Goal: Communication & Community: Ask a question

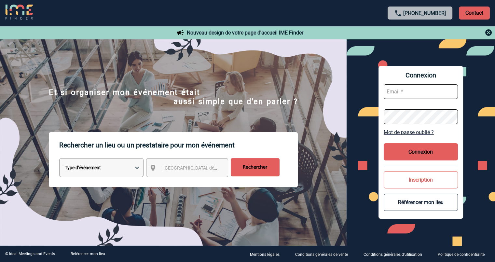
click at [403, 94] on input "text" at bounding box center [421, 91] width 74 height 15
type input "[PERSON_NAME][EMAIL_ADDRESS][DOMAIN_NAME]"
click at [404, 153] on button "Connexion" at bounding box center [421, 151] width 74 height 17
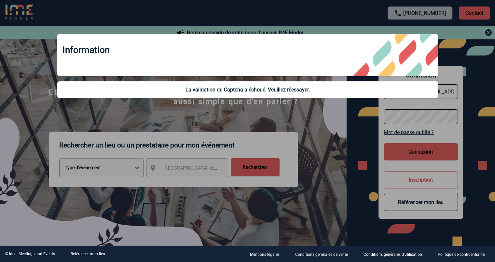
drag, startPoint x: 302, startPoint y: 101, endPoint x: 306, endPoint y: 98, distance: 5.6
click at [303, 101] on div "Information La validation du Captcha a échoué. Veuillez réessayer." at bounding box center [247, 67] width 397 height 82
click at [326, 76] on div "Information" at bounding box center [247, 55] width 381 height 42
click at [277, 116] on div at bounding box center [247, 131] width 495 height 262
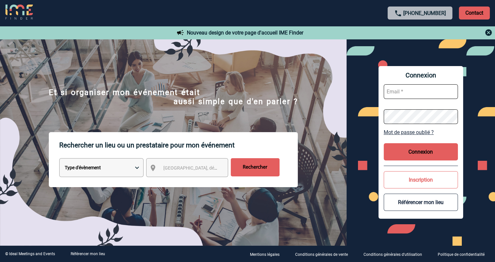
click at [422, 87] on input "text" at bounding box center [421, 91] width 74 height 15
type input "[PERSON_NAME][EMAIL_ADDRESS][DOMAIN_NAME]"
click at [418, 154] on button "Connexion" at bounding box center [421, 151] width 74 height 17
click at [419, 154] on button "Connexion" at bounding box center [421, 151] width 74 height 17
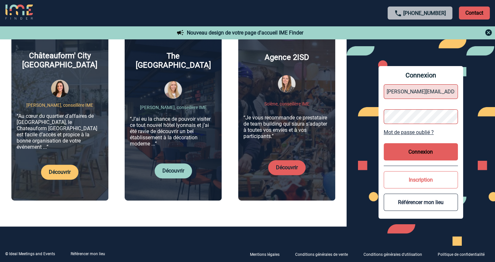
scroll to position [244, 0]
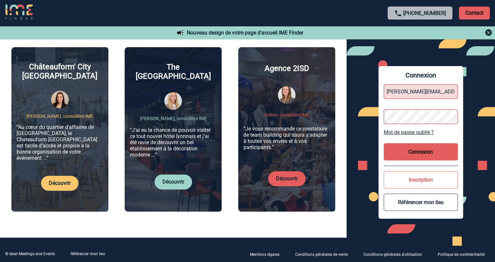
click at [404, 134] on link "Mot de passe oublié ?" at bounding box center [421, 132] width 74 height 6
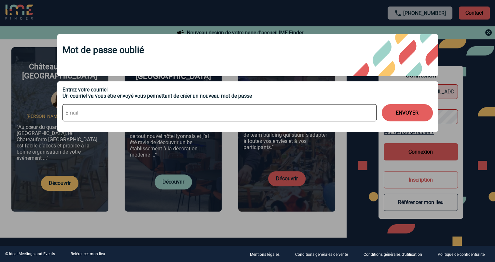
click at [341, 112] on input at bounding box center [220, 112] width 314 height 17
type input "Christine.fraisse@sanofi.com"
click at [390, 116] on button "ENVOYER" at bounding box center [407, 112] width 51 height 17
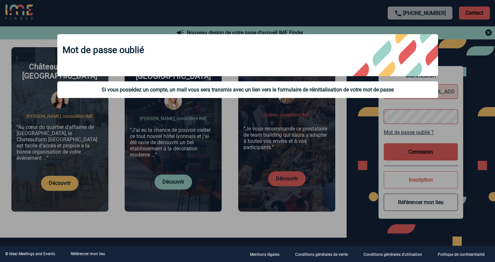
click at [474, 14] on div at bounding box center [247, 131] width 495 height 262
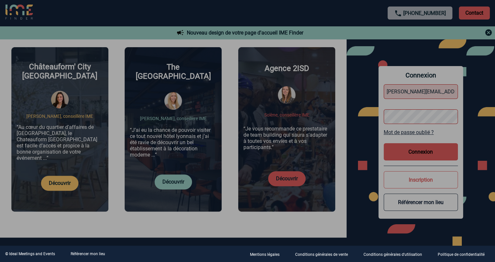
click at [472, 15] on div at bounding box center [247, 131] width 495 height 262
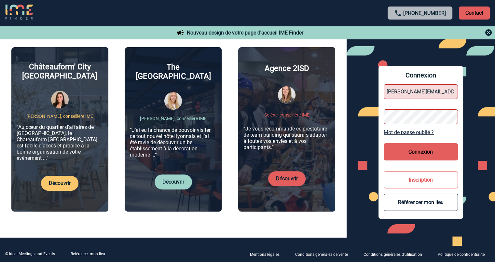
drag, startPoint x: 446, startPoint y: 14, endPoint x: 403, endPoint y: 12, distance: 43.4
click at [403, 12] on p "+33 1 45 72 07 14" at bounding box center [420, 13] width 65 height 13
copy p "+33 1 45 72 07 14"
click at [469, 12] on p "Contact" at bounding box center [474, 13] width 31 height 13
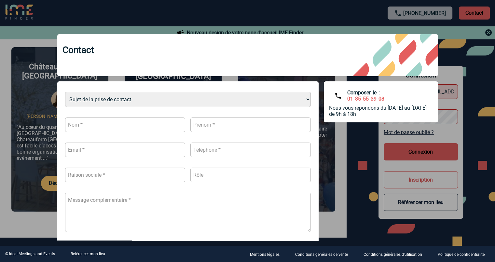
click at [301, 102] on select "Sujet de la prise de contact Je n’ai pas de compte J’ai besoin d’aide Je n’arri…" at bounding box center [188, 99] width 246 height 15
select select "4"
click at [65, 92] on select "Sujet de la prise de contact Je n’ai pas de compte J’ai besoin d’aide Je n’arri…" at bounding box center [188, 99] width 246 height 15
click at [169, 127] on input "text" at bounding box center [125, 125] width 120 height 15
type input "Fraisse"
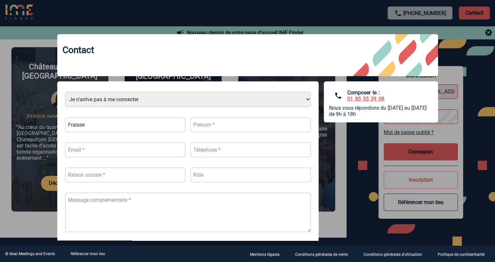
type input "Christine"
type input "Christine.fraisse@sanofi.com"
type input "0642927189"
click at [151, 174] on input "text" at bounding box center [125, 175] width 120 height 15
type input "sanofi"
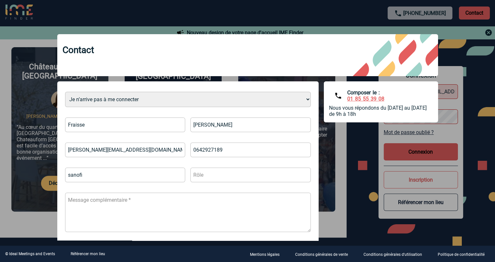
click at [218, 176] on input "text" at bounding box center [251, 175] width 120 height 15
type input "assistante de direction"
click at [189, 207] on textarea at bounding box center [188, 212] width 246 height 39
type textarea "b"
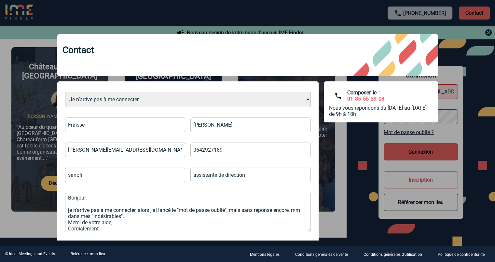
scroll to position [8, 0]
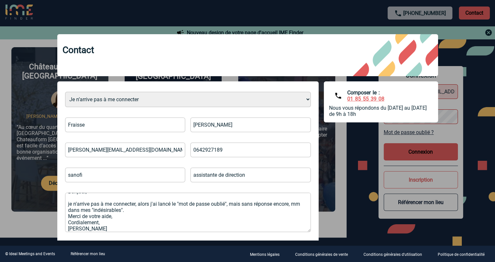
click at [65, 200] on textarea "Bonjour, je n'arrive pas à me connecter, alors j'ai lancé le "mot de passe oubl…" at bounding box center [188, 212] width 246 height 39
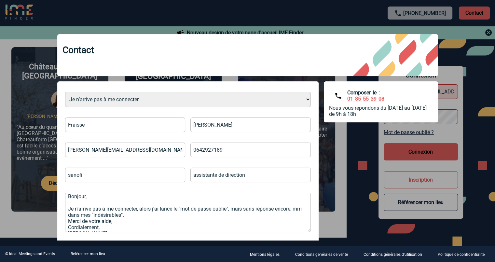
scroll to position [0, 0]
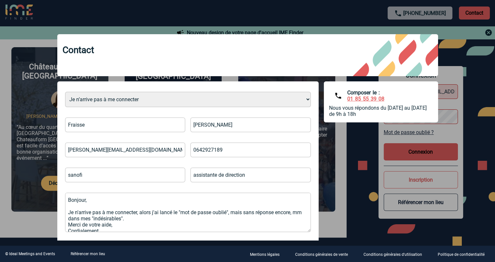
type textarea "Bonjour, Je n'arrive pas à me connecter, alors j'ai lancé le "mot de passe oubl…"
click at [324, 212] on div "Sujet de la prise de contact Je n’ai pas de compte J’ai besoin d’aide Je n’arri…" at bounding box center [247, 182] width 381 height 203
click at [304, 187] on div "Sujet de la prise de contact Je n’ai pas de compte J’ai besoin d’aide Je n’arri…" at bounding box center [188, 162] width 251 height 151
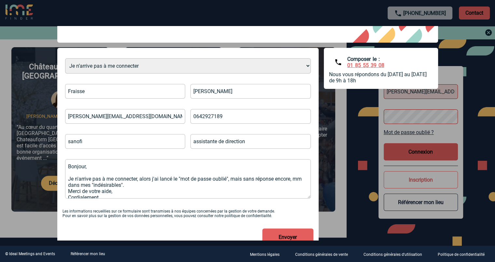
scroll to position [54, 0]
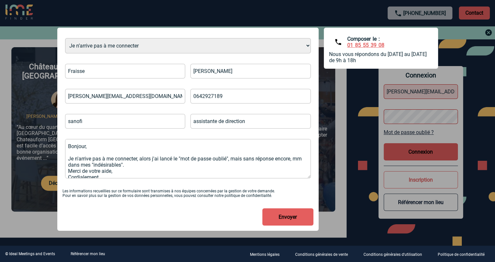
click at [285, 217] on button "Envoyer" at bounding box center [287, 216] width 51 height 17
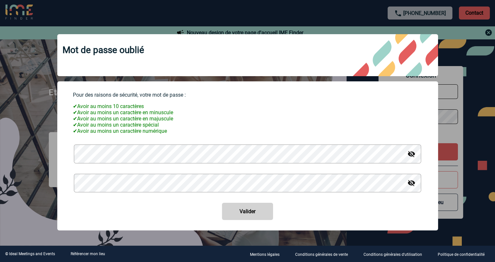
click at [409, 158] on img at bounding box center [412, 154] width 8 height 8
click at [408, 187] on img at bounding box center [412, 183] width 8 height 8
click at [241, 216] on button "Valider" at bounding box center [247, 211] width 51 height 17
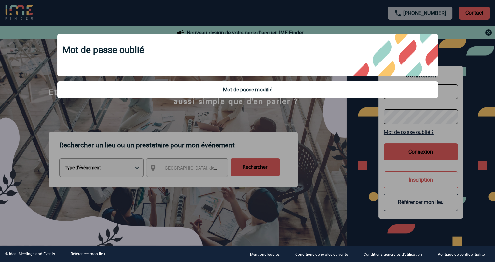
click at [262, 165] on div at bounding box center [247, 131] width 495 height 262
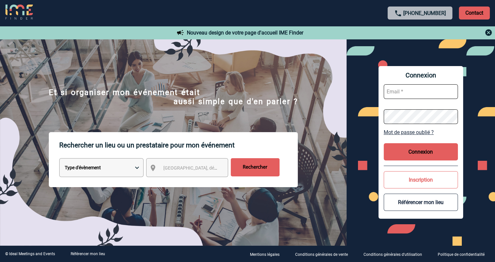
click at [438, 95] on input "text" at bounding box center [421, 91] width 74 height 15
type input "Christine.fraisse@sanofi.com"
click at [402, 155] on button "Connexion" at bounding box center [421, 151] width 74 height 17
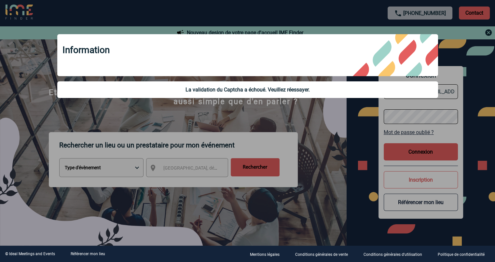
click at [406, 153] on div at bounding box center [247, 131] width 495 height 262
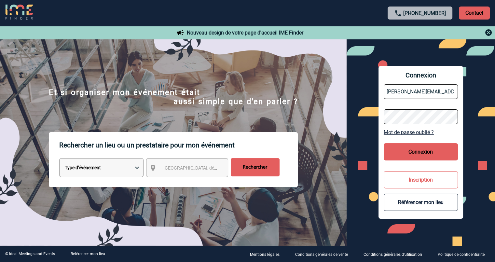
click at [412, 152] on body "+33 1 45 72 07 14 Contact Contact Nouveau design de votre page d'accueil IME Fi…" at bounding box center [247, 131] width 495 height 262
click at [412, 152] on button "Connexion" at bounding box center [421, 151] width 74 height 17
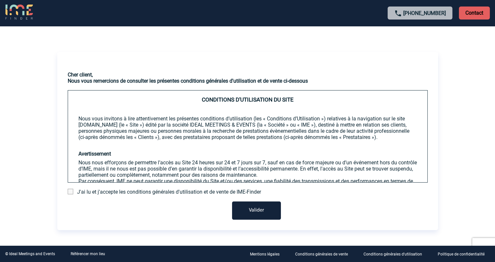
click at [269, 211] on button "Valider" at bounding box center [256, 211] width 49 height 18
click at [270, 211] on button "Valider" at bounding box center [256, 211] width 49 height 18
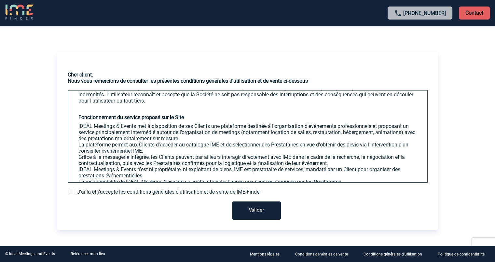
scroll to position [285, 0]
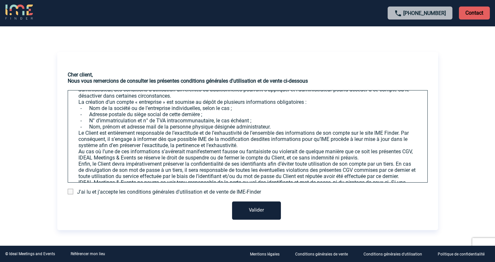
click at [69, 190] on span at bounding box center [71, 192] width 6 height 6
click at [0, 0] on input "checkbox" at bounding box center [0, 0] width 0 height 0
click at [249, 211] on button "Valider" at bounding box center [256, 211] width 49 height 18
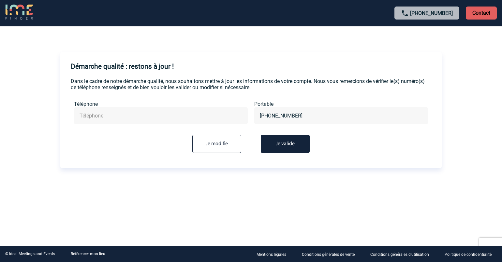
click at [288, 145] on button "Je valide" at bounding box center [285, 144] width 49 height 18
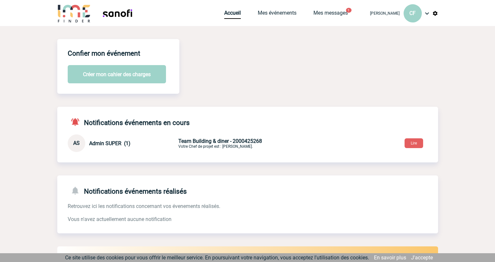
click at [202, 147] on p "Team Building & diner - 2000425268 Votre Chef de projet est : [PERSON_NAME]." at bounding box center [254, 143] width 153 height 11
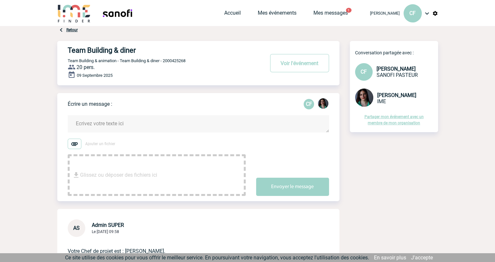
click at [145, 163] on span "Glissez ou déposer des fichiers ici" at bounding box center [118, 175] width 77 height 33
click at [118, 125] on textarea at bounding box center [199, 123] width 262 height 17
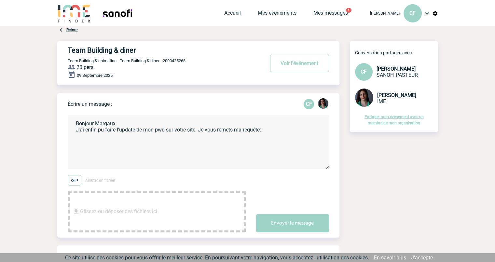
paste textarea "Nous souhaitons clôturer notre séminaire (20p-site [GEOGRAPHIC_DATA]) par un te…"
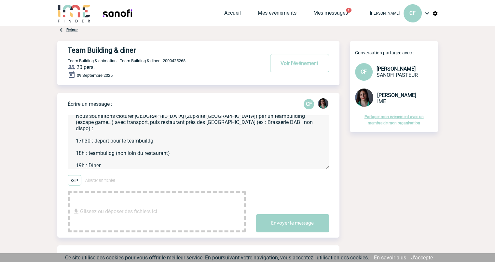
scroll to position [26, 0]
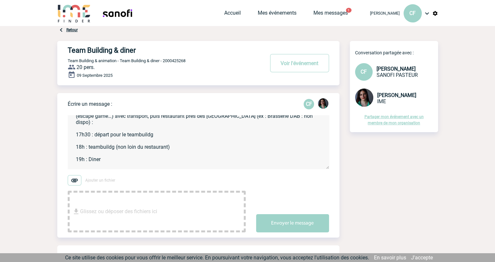
click at [97, 168] on textarea "Bonjour Margaux, J'ai enfin pu faire l'update de mon pwd sur votre site. Je vou…" at bounding box center [199, 142] width 262 height 54
click at [216, 165] on textarea "Bonjour Margaux, J'ai enfin pu faire l'update de mon pwd sur votre site. Je vou…" at bounding box center [199, 142] width 262 height 54
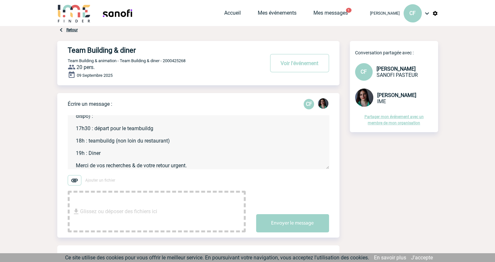
scroll to position [39, 0]
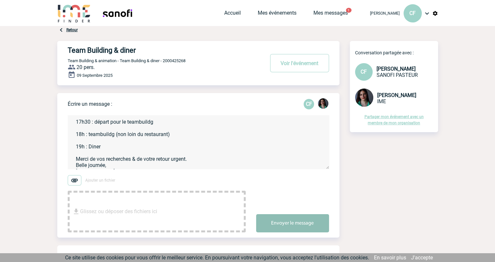
type textarea "Bonjour Margaux, J'ai enfin pu faire l'update de mon pwd sur votre site. Je vou…"
click at [302, 228] on button "Envoyer le message" at bounding box center [292, 223] width 73 height 18
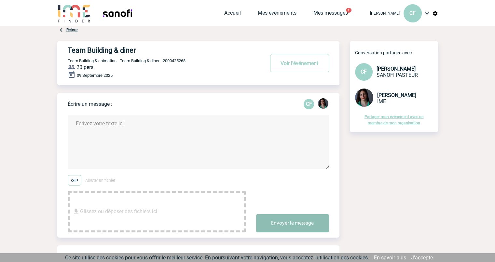
scroll to position [0, 0]
click at [303, 64] on button "Voir l'événement" at bounding box center [299, 63] width 59 height 18
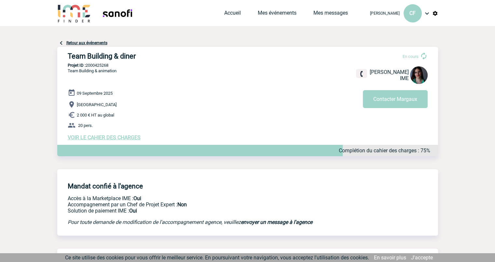
click at [111, 140] on span "VOIR LE CAHIER DES CHARGES" at bounding box center [104, 137] width 73 height 6
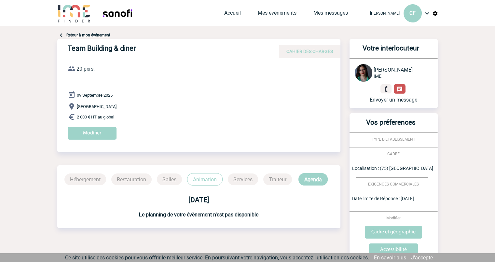
click at [403, 86] on link at bounding box center [400, 88] width 12 height 9
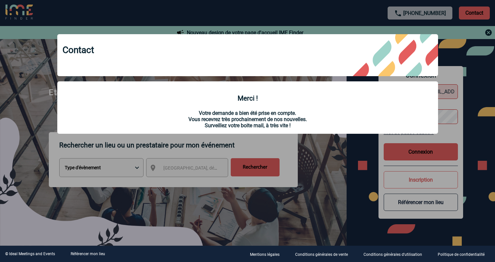
scroll to position [244, 0]
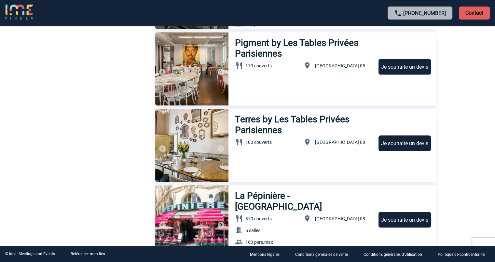
scroll to position [674, 0]
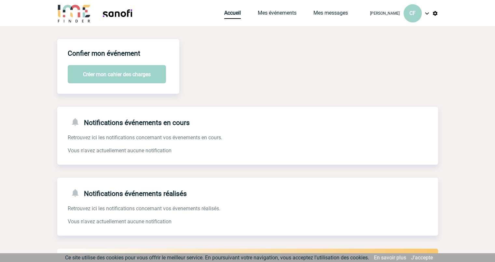
click at [430, 13] on img at bounding box center [427, 13] width 8 height 8
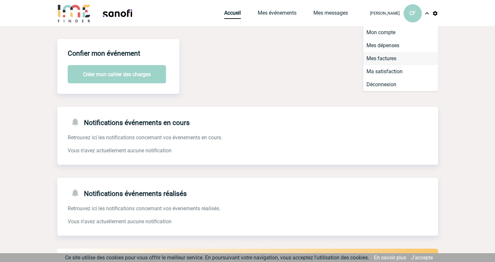
click at [386, 62] on li "Mes factures" at bounding box center [400, 58] width 75 height 13
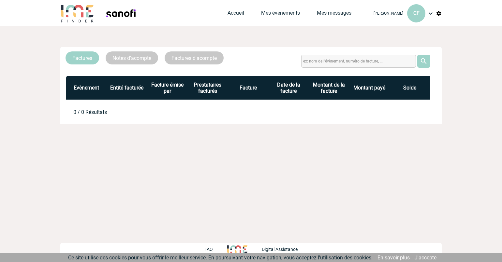
click at [429, 12] on img at bounding box center [430, 13] width 8 height 8
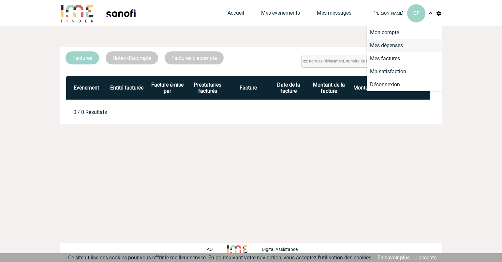
click at [401, 47] on li "Mes dépenses" at bounding box center [403, 45] width 75 height 13
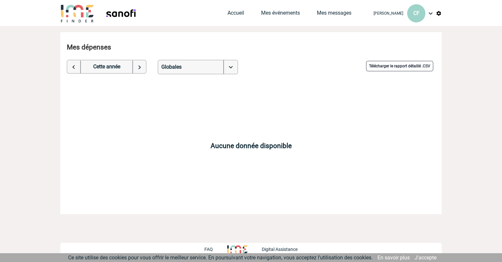
click at [79, 68] on img at bounding box center [74, 67] width 14 height 13
select select "2024"
click at [339, 13] on link "Mes messages" at bounding box center [334, 14] width 35 height 9
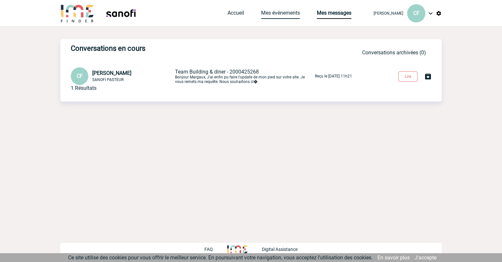
click at [287, 15] on link "Mes événements" at bounding box center [280, 14] width 39 height 9
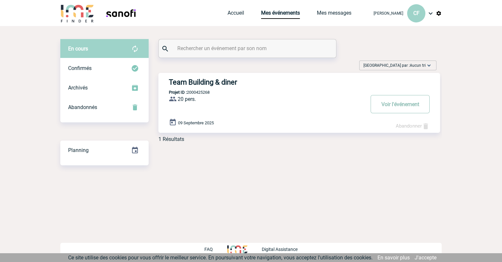
click at [388, 104] on button "Voir l'événement" at bounding box center [399, 104] width 59 height 18
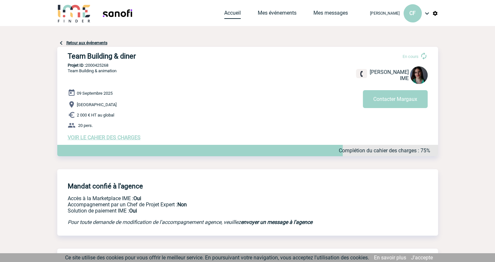
click at [232, 13] on link "Accueil" at bounding box center [232, 14] width 17 height 9
